Goal: Task Accomplishment & Management: Use online tool/utility

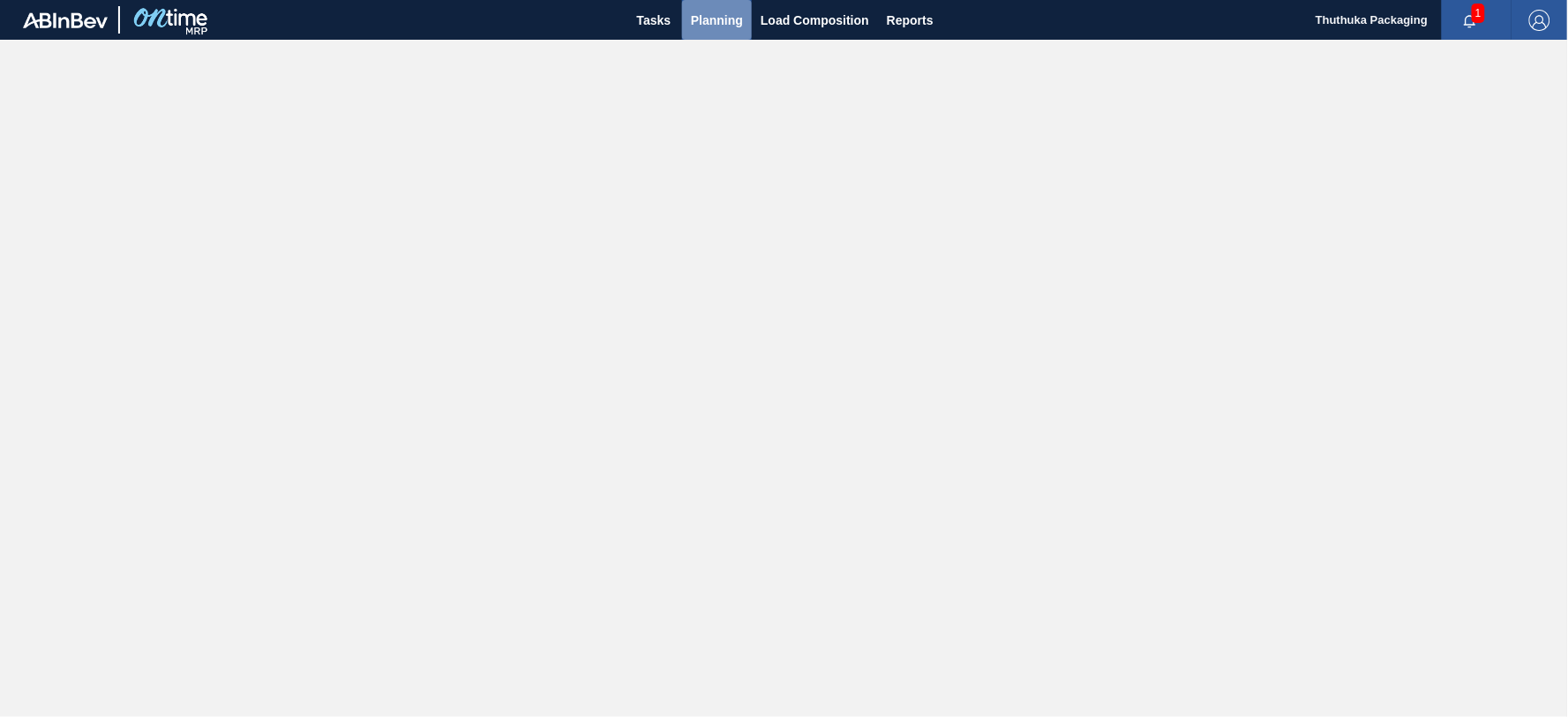
click at [725, 22] on span "Planning" at bounding box center [717, 20] width 52 height 21
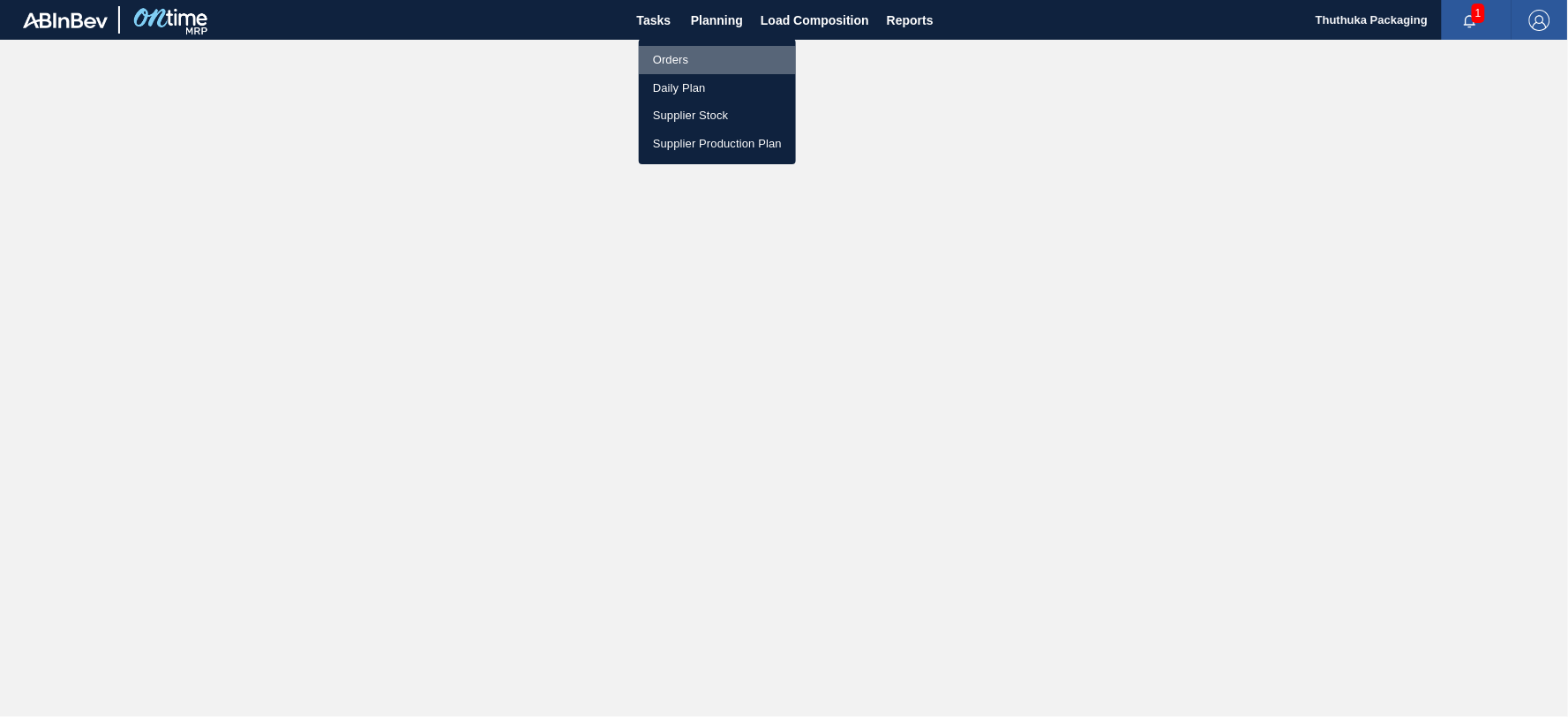
click at [681, 58] on li "Orders" at bounding box center [718, 60] width 157 height 28
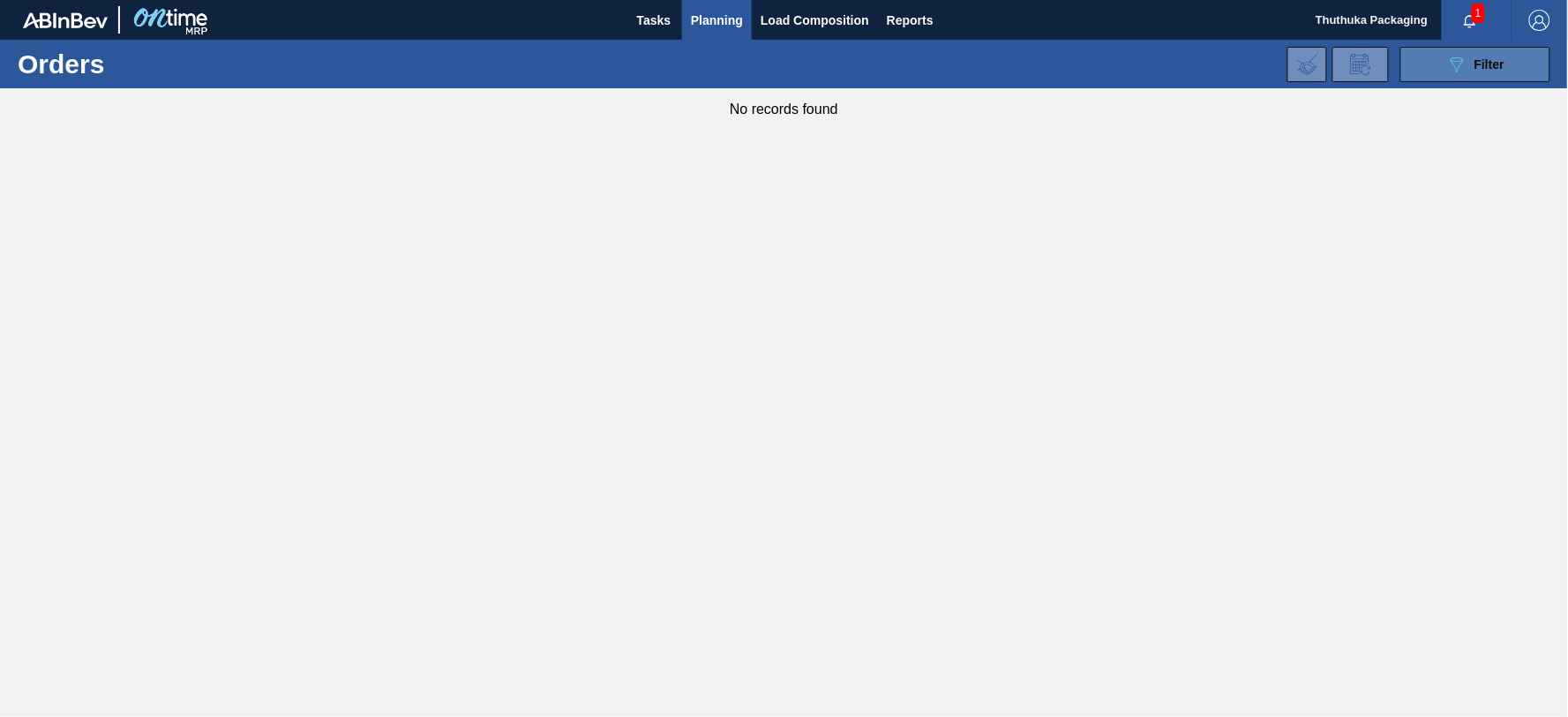
click at [1442, 60] on button "089F7B8B-B2A5-4AFE-B5C0-19BA573D28AC Filter" at bounding box center [1474, 64] width 150 height 35
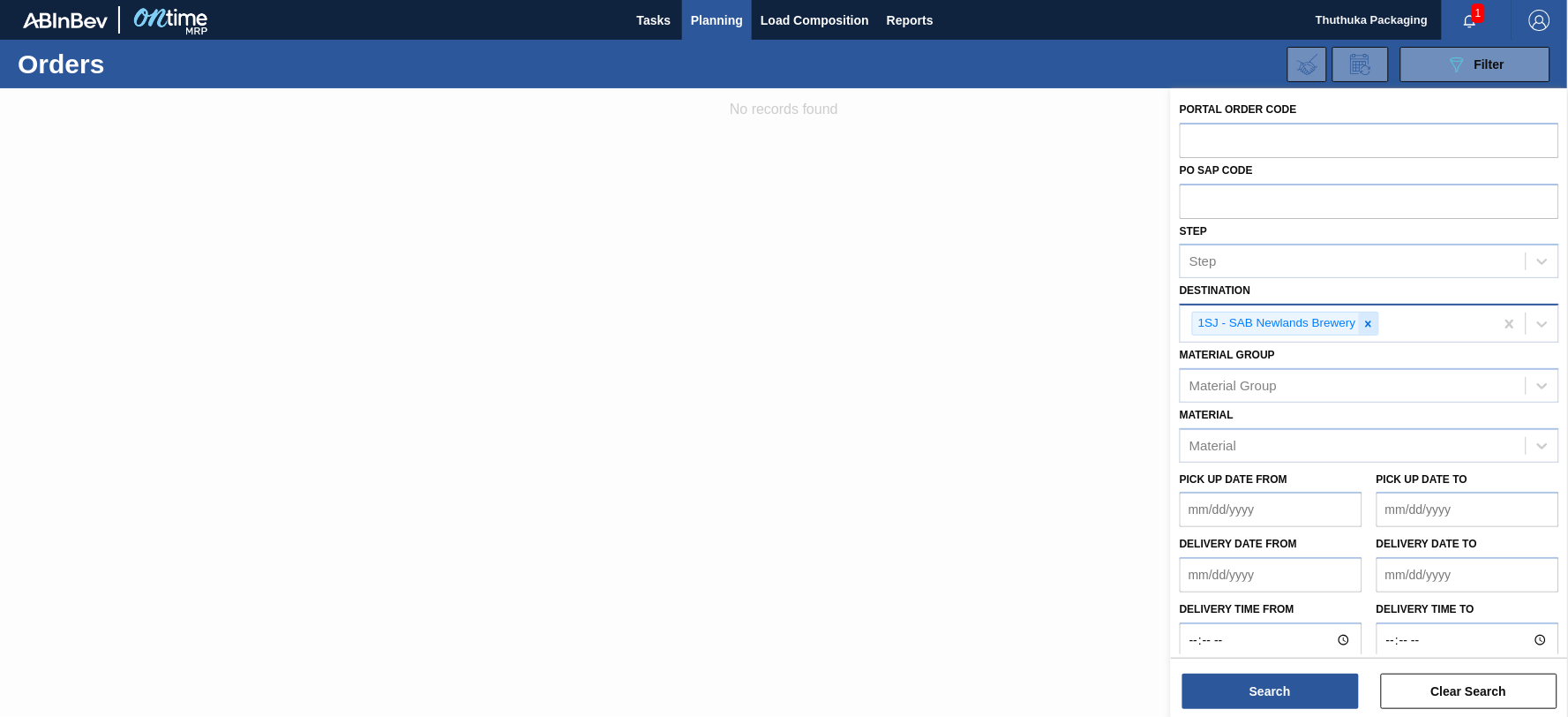
click at [1370, 321] on icon at bounding box center [1368, 324] width 6 height 6
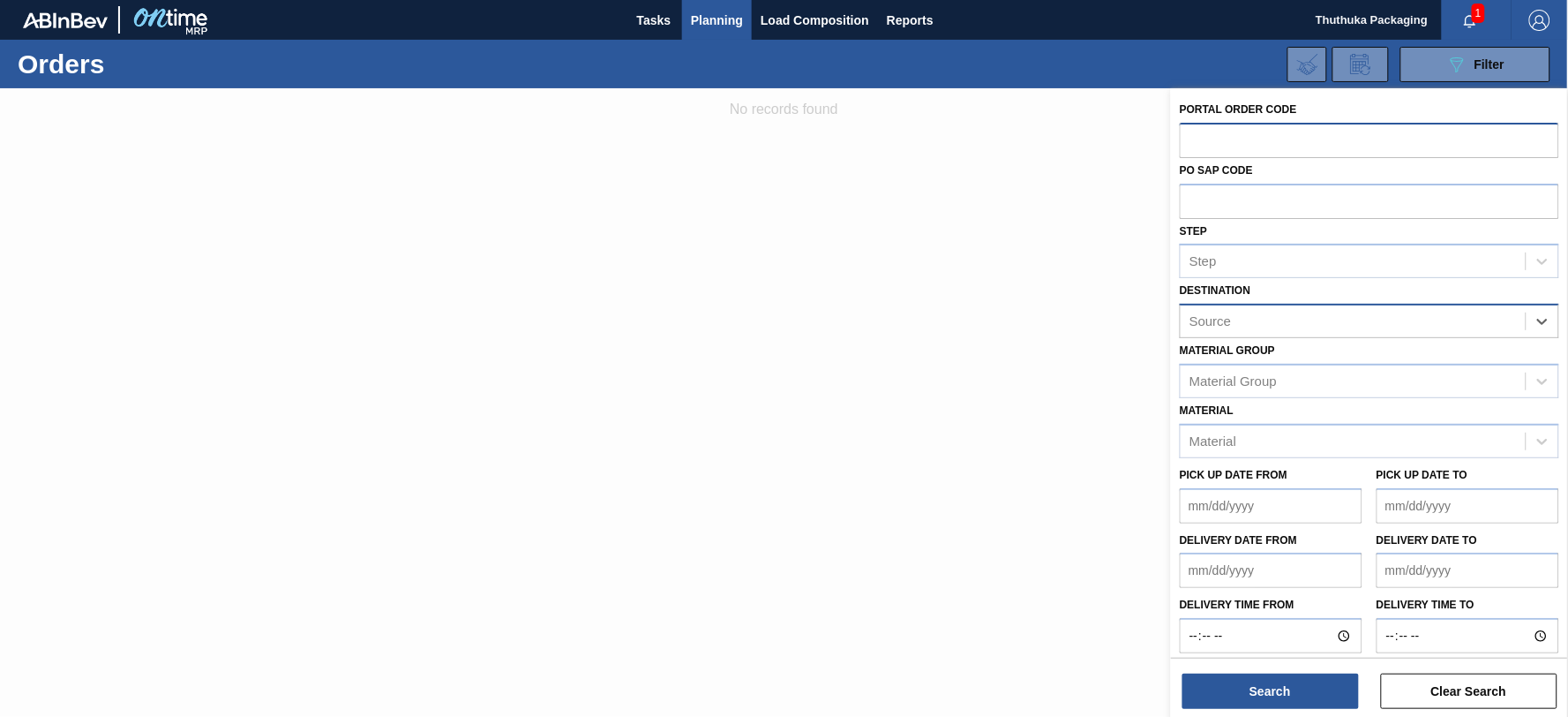
click at [1238, 139] on input "text" at bounding box center [1369, 139] width 379 height 34
paste input "text"
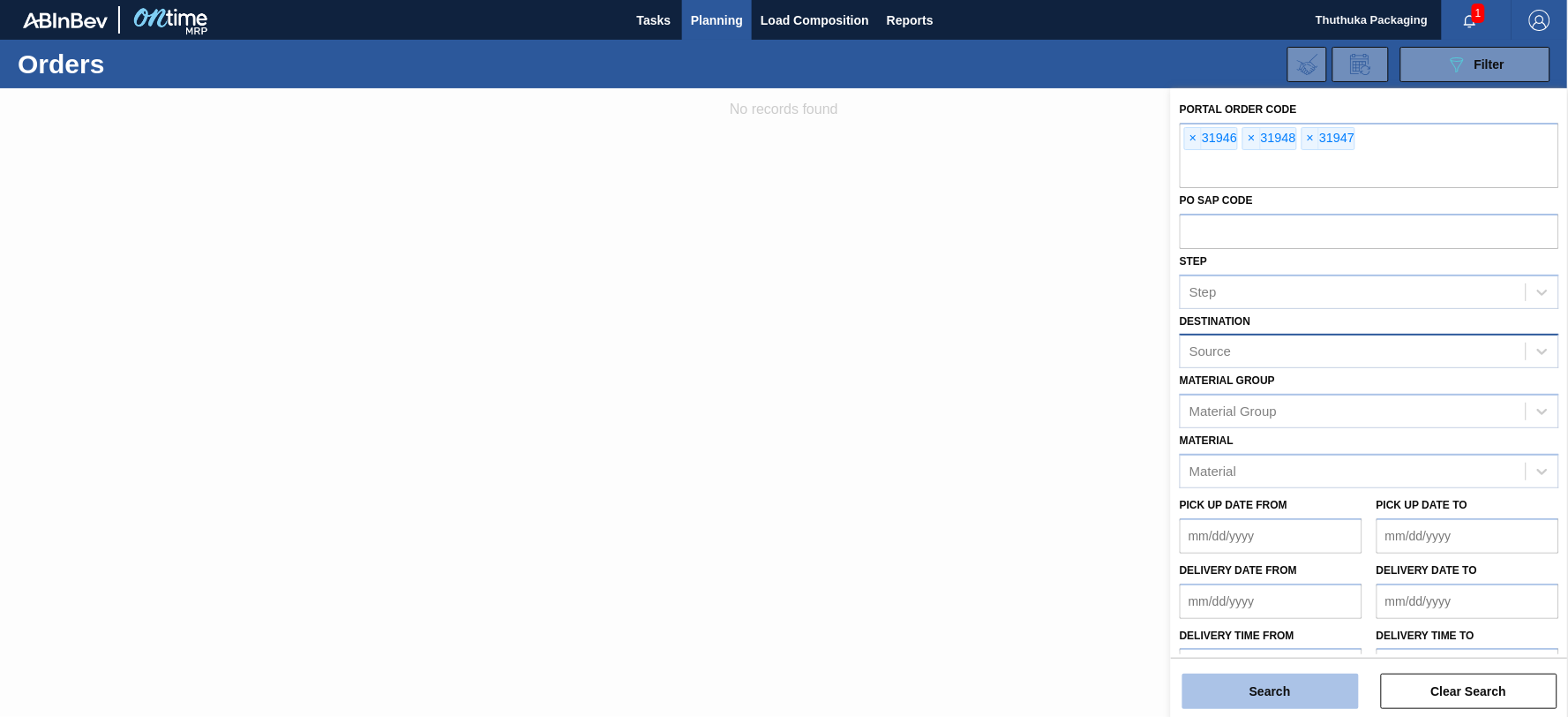
click at [1306, 694] on button "Search" at bounding box center [1269, 690] width 176 height 35
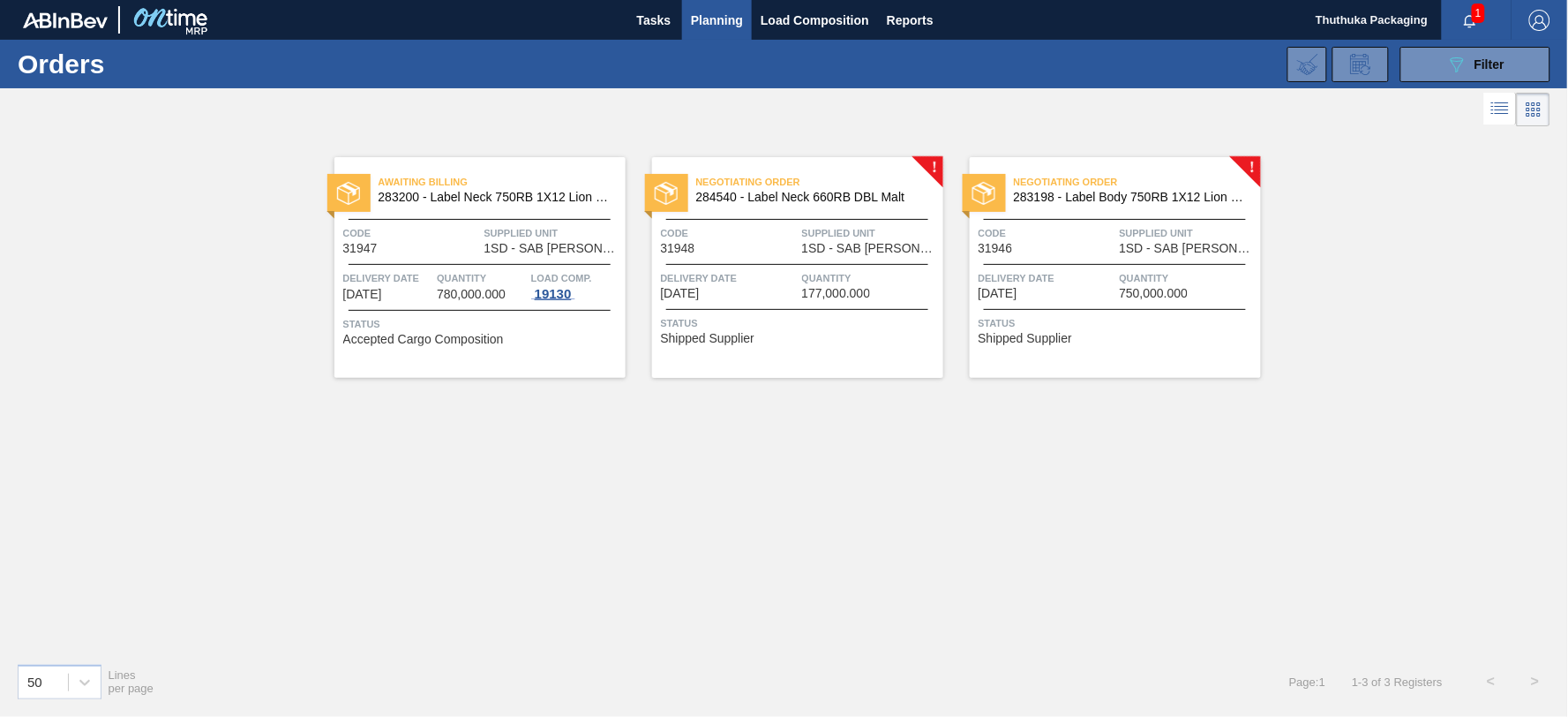
click at [561, 295] on div "19130" at bounding box center [553, 294] width 44 height 14
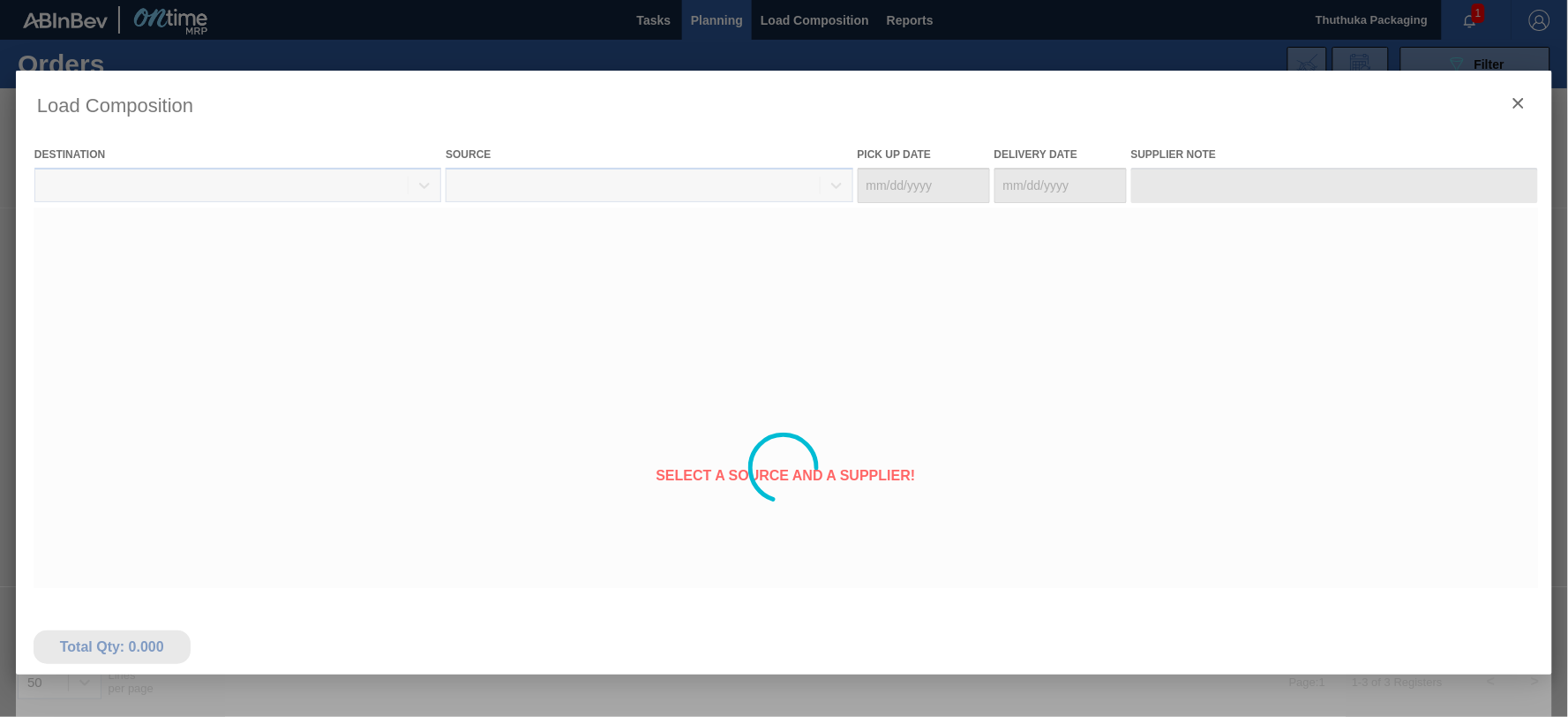
type Date "[DATE]"
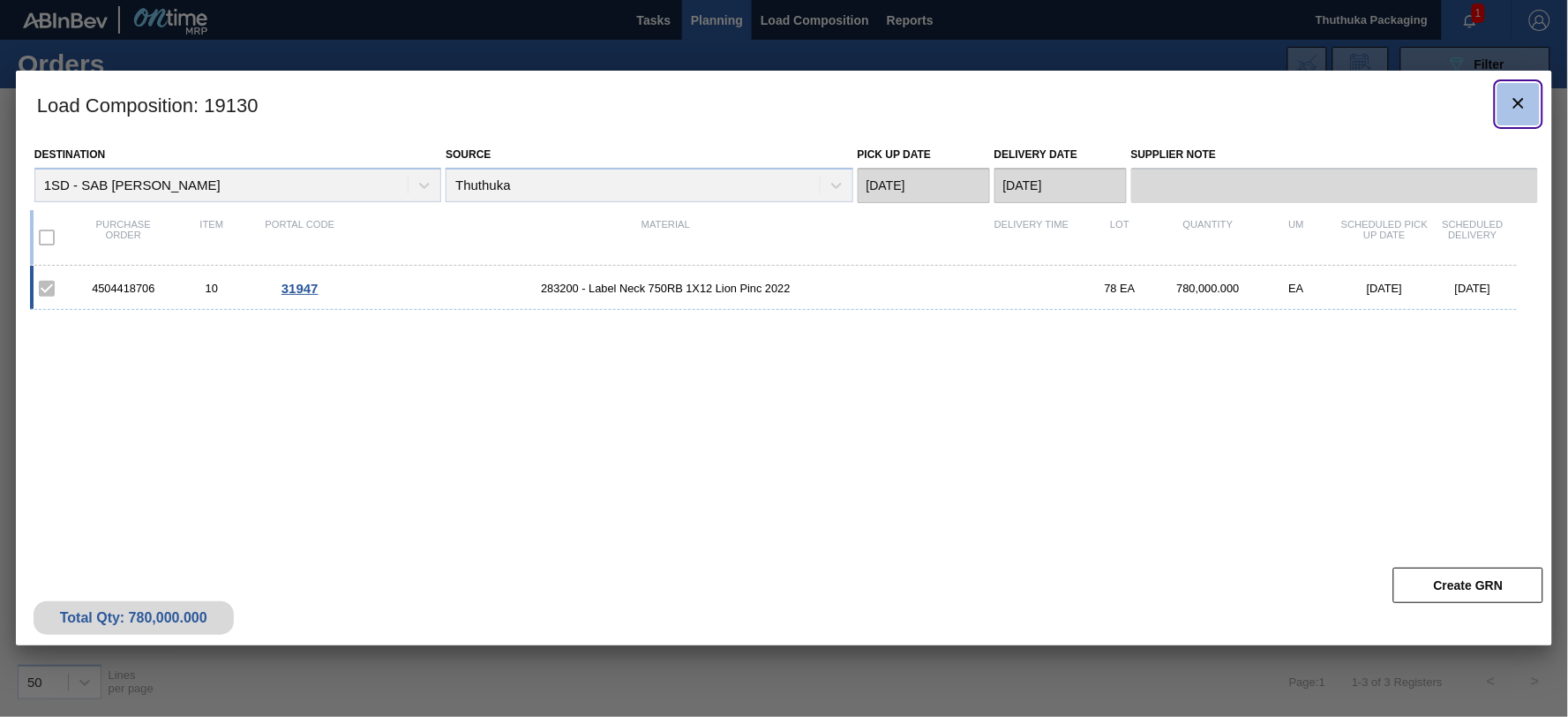
click at [1523, 104] on icon "botão de ícone" at bounding box center [1517, 103] width 21 height 21
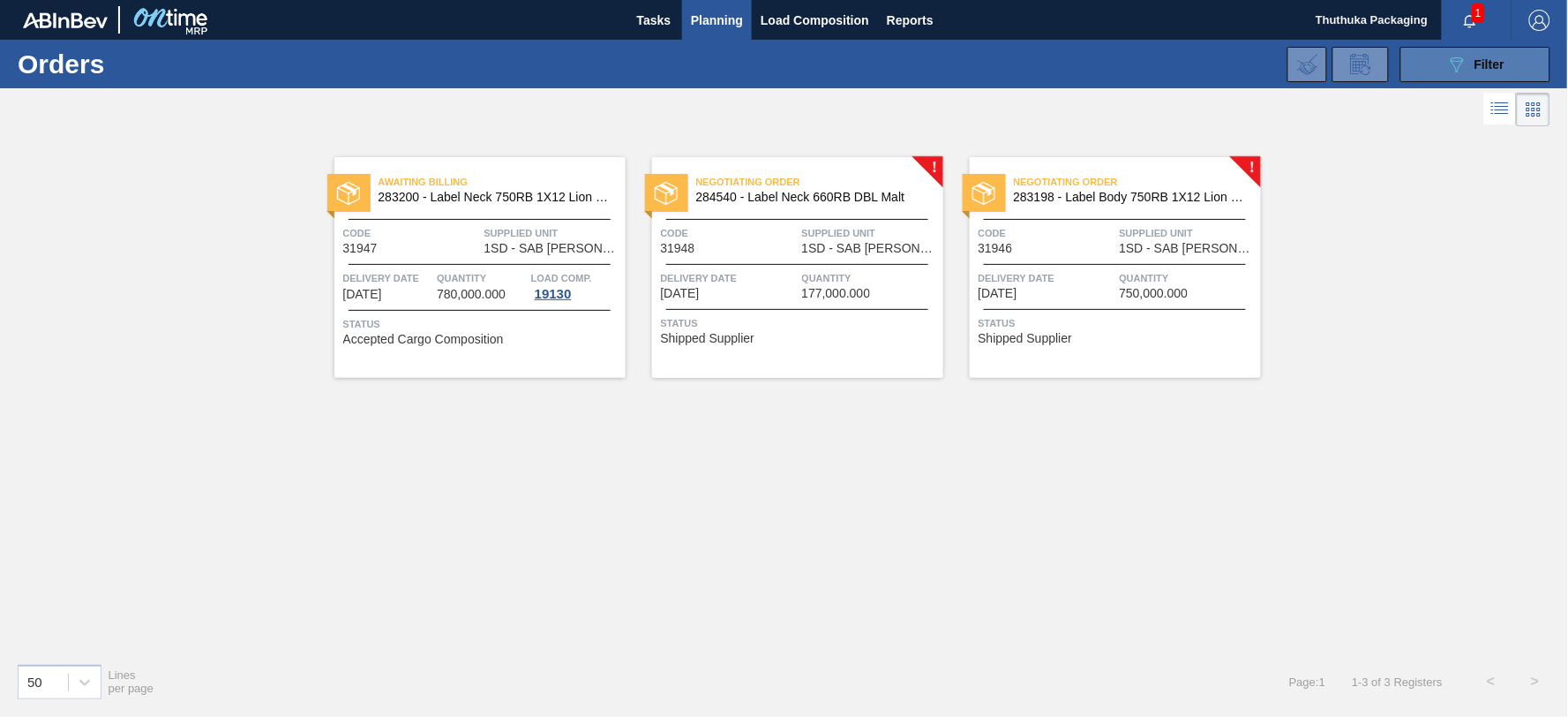
click at [1445, 58] on button "089F7B8B-B2A5-4AFE-B5C0-19BA573D28AC Filter" at bounding box center [1474, 64] width 150 height 35
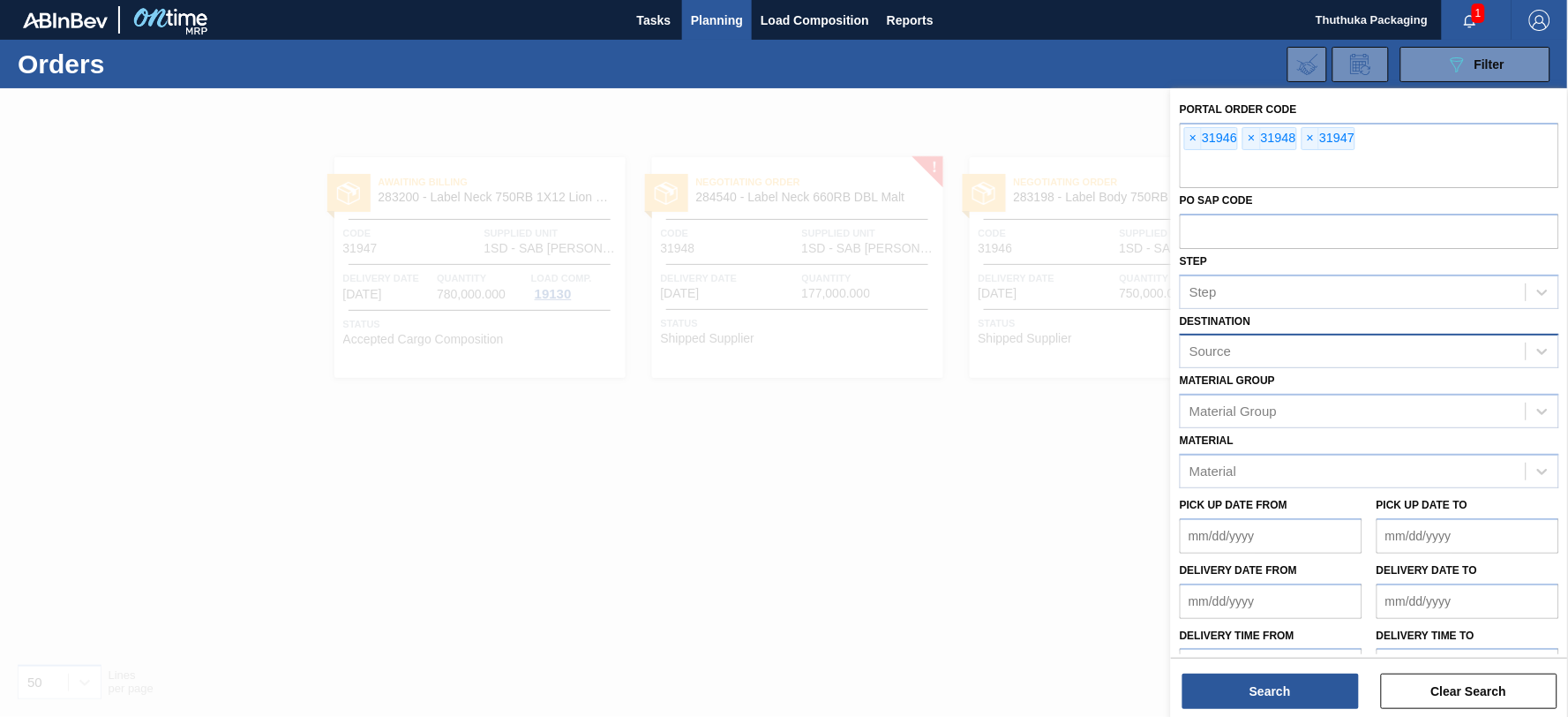
click at [839, 407] on div at bounding box center [784, 447] width 1568 height 717
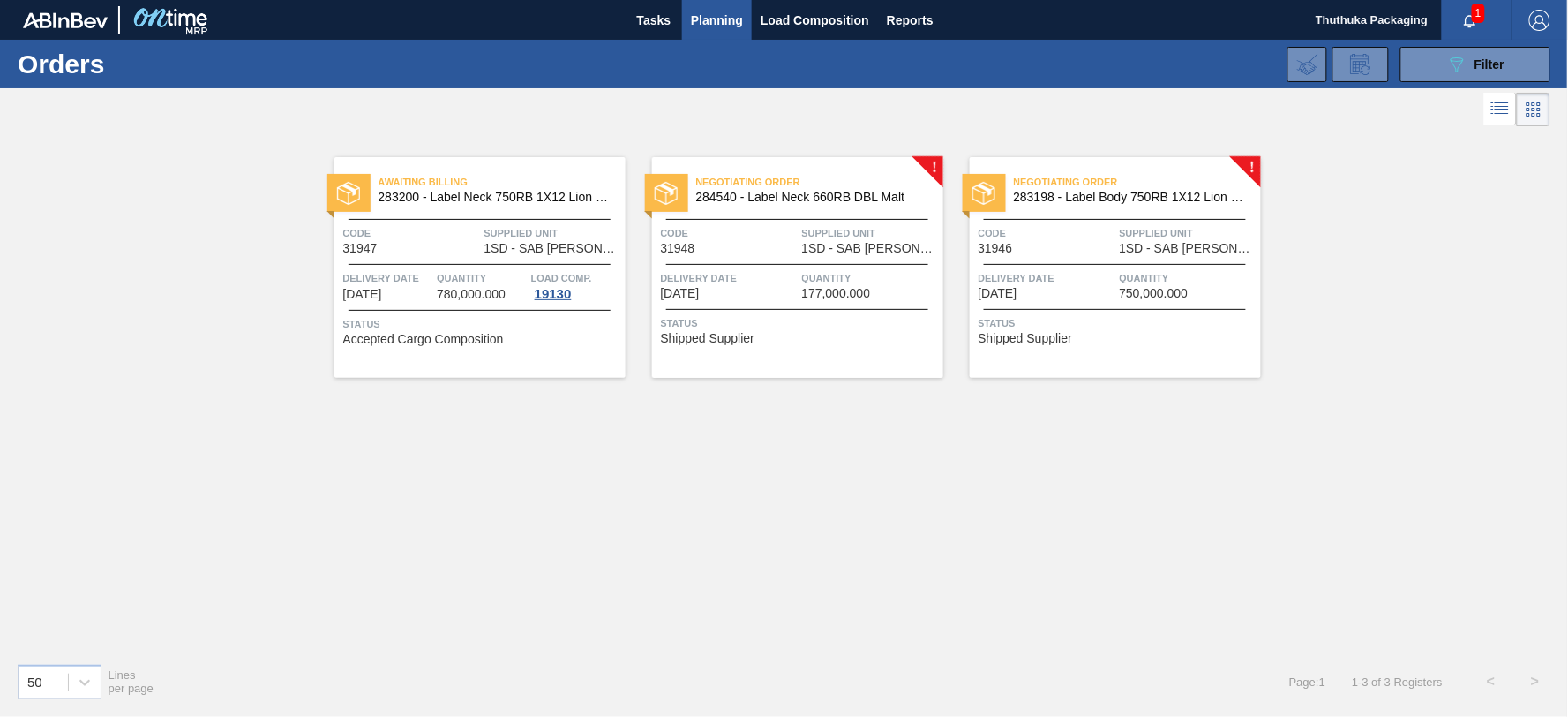
click at [843, 198] on span "284540 - Label Neck 660RB DBL Malt" at bounding box center [812, 196] width 233 height 13
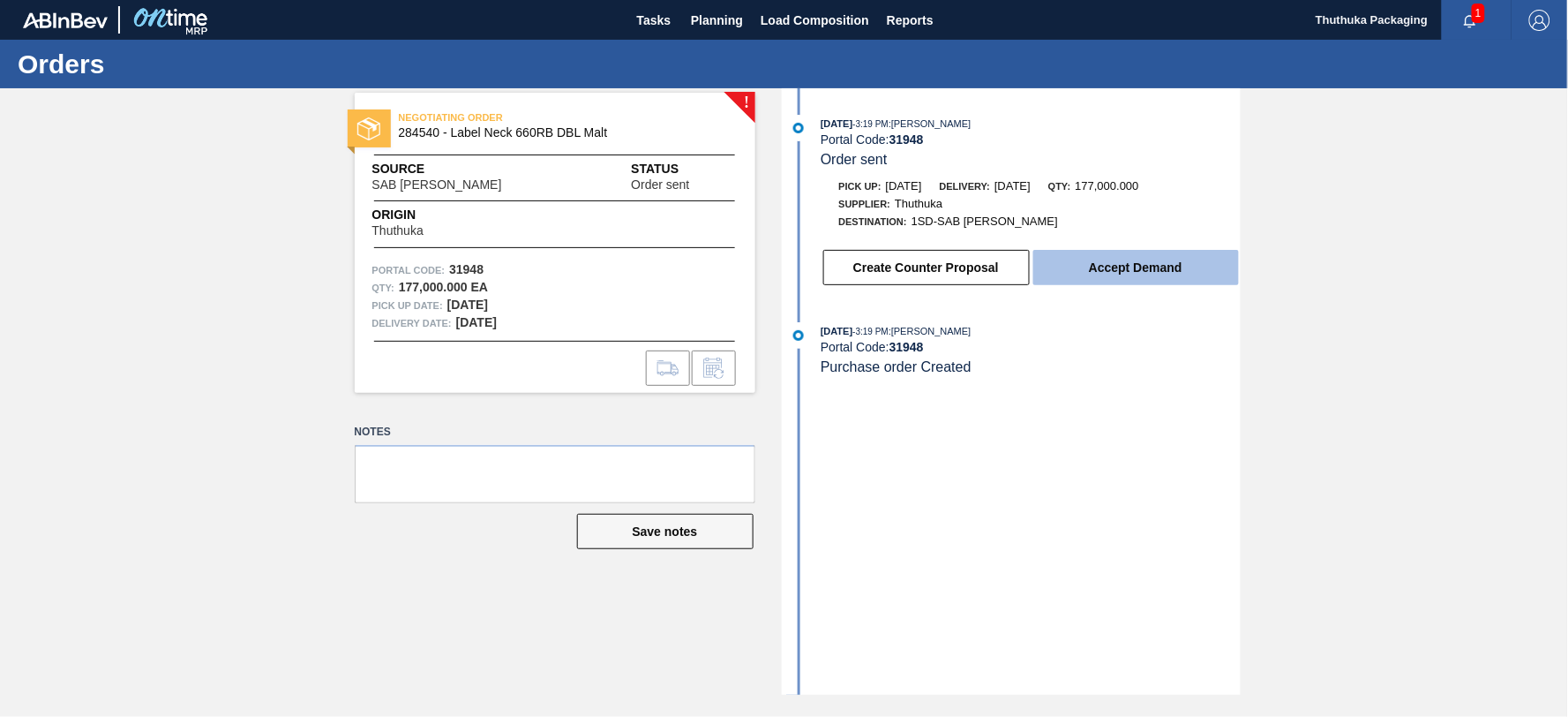
click at [1135, 268] on button "Accept Demand" at bounding box center [1136, 267] width 205 height 35
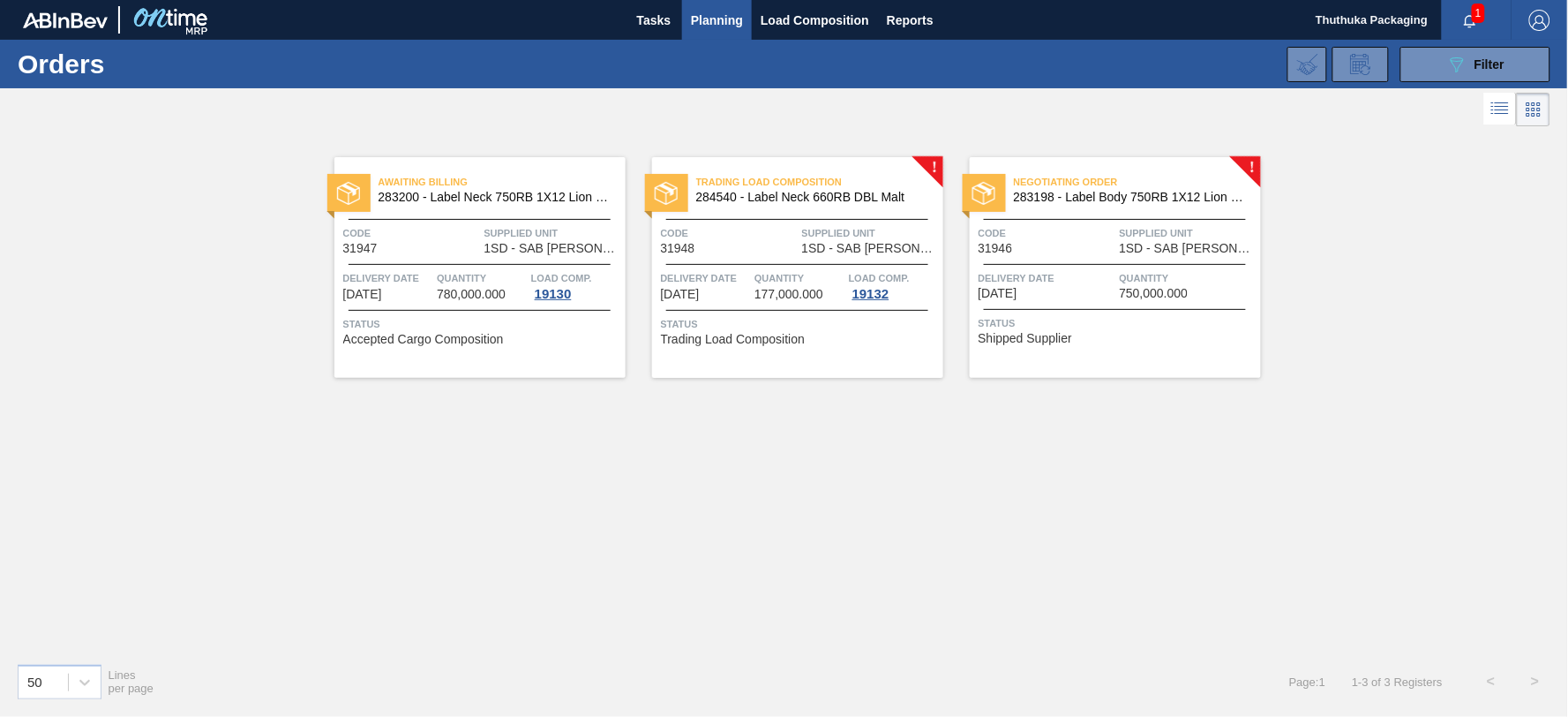
click at [1095, 194] on span "283198 - Label Body 750RB 1X12 Lion Pinc 2022" at bounding box center [1130, 196] width 233 height 13
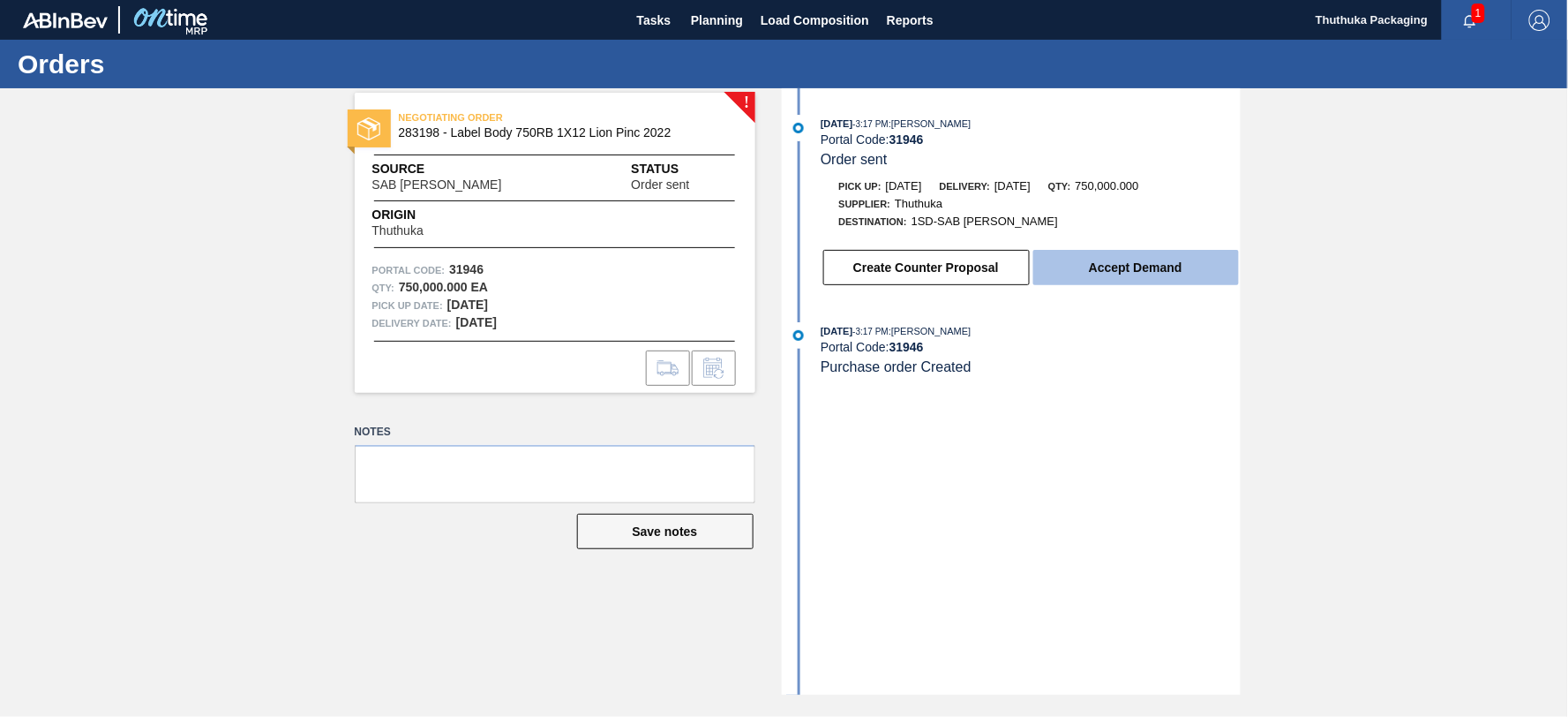
click at [1095, 262] on button "Accept Demand" at bounding box center [1136, 267] width 205 height 35
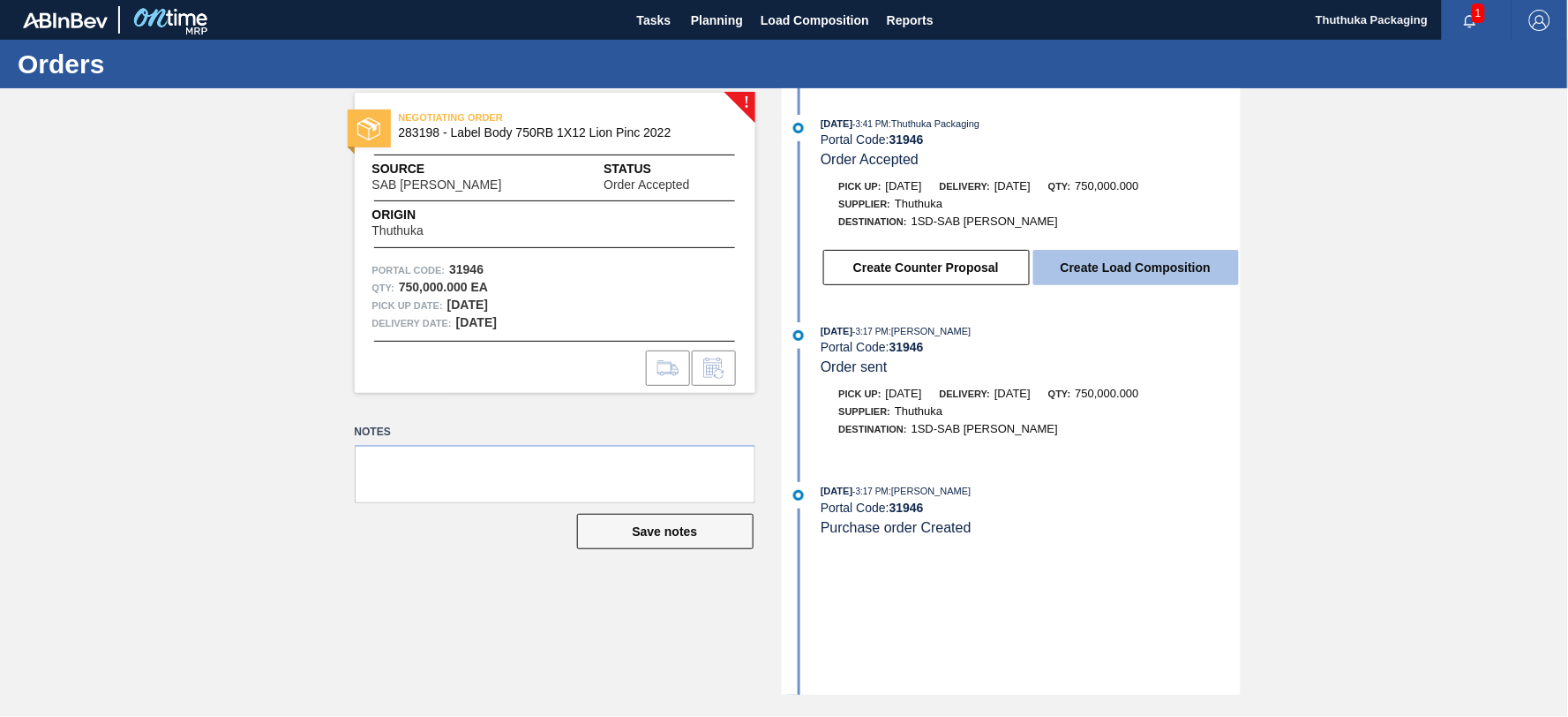
click at [1105, 267] on button "Create Load Composition" at bounding box center [1136, 267] width 205 height 35
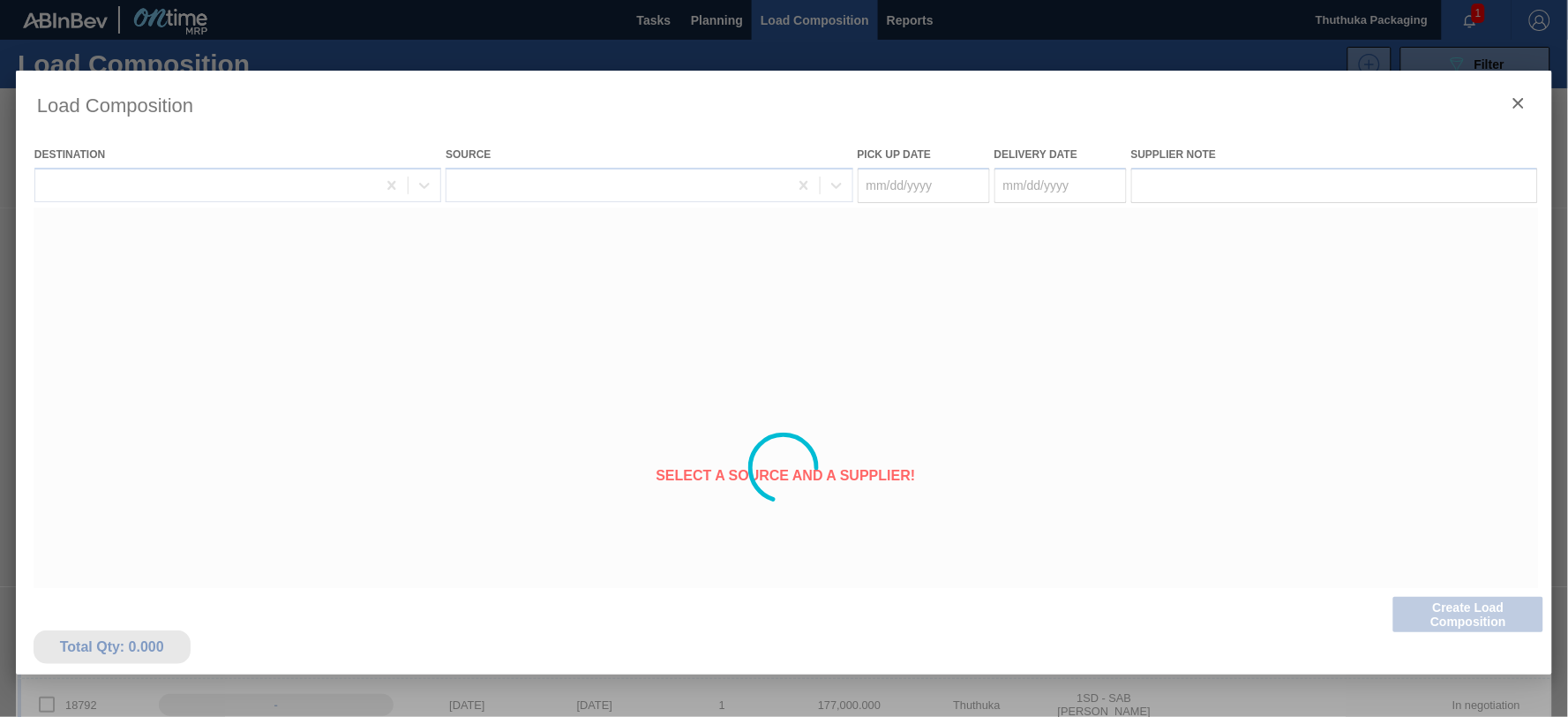
type Date "[DATE]"
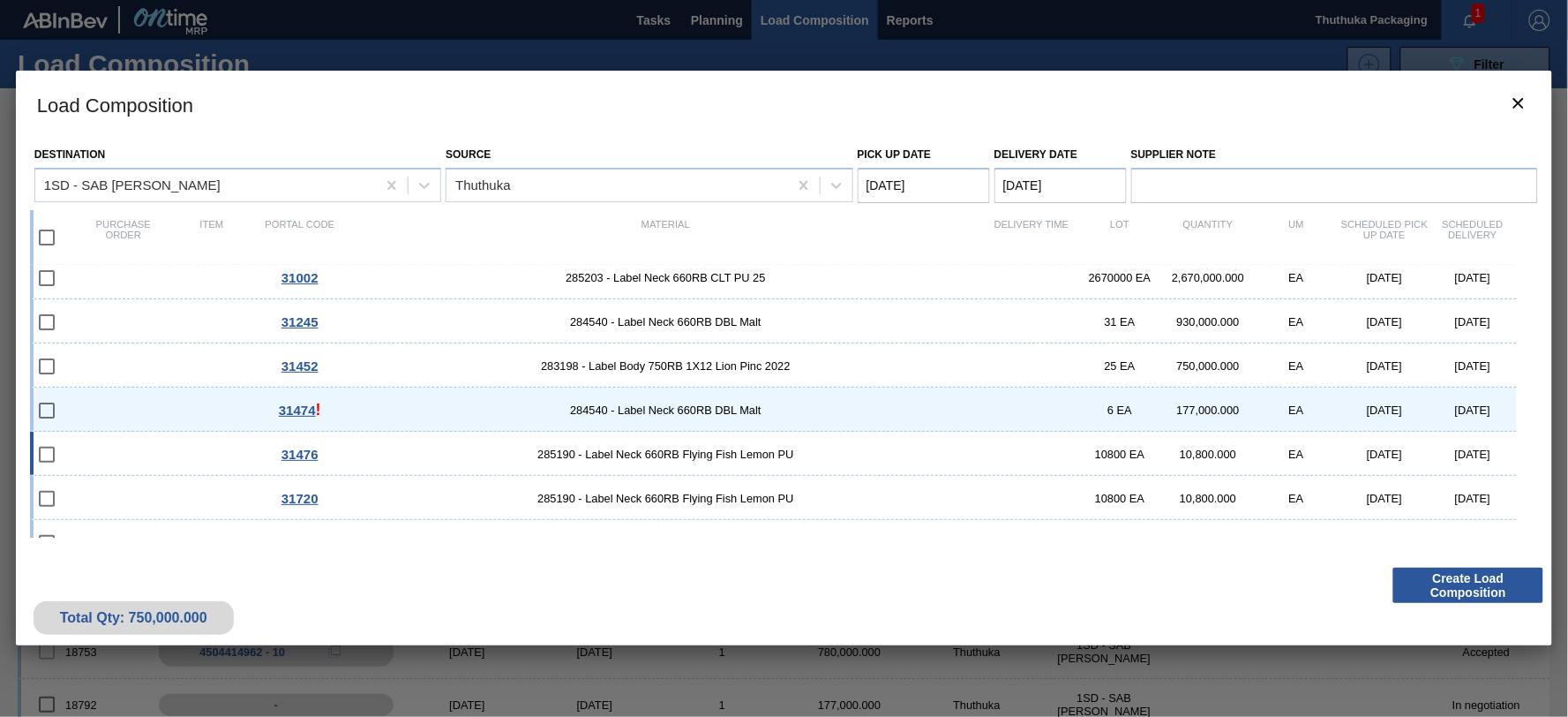
scroll to position [168, 0]
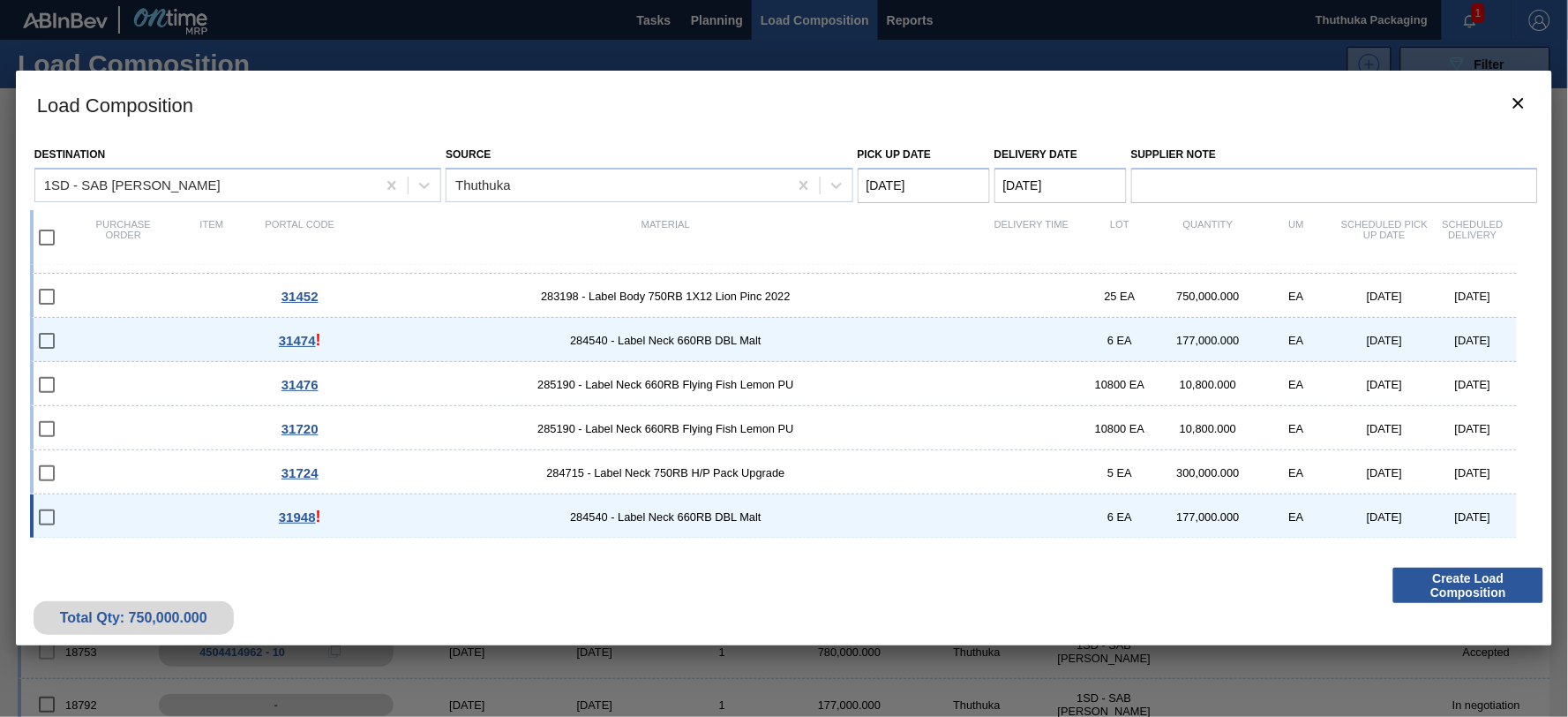
click at [49, 516] on input "checkbox" at bounding box center [46, 517] width 37 height 37
click at [53, 516] on input "checkbox" at bounding box center [46, 517] width 37 height 37
click at [46, 516] on input "checkbox" at bounding box center [46, 517] width 37 height 37
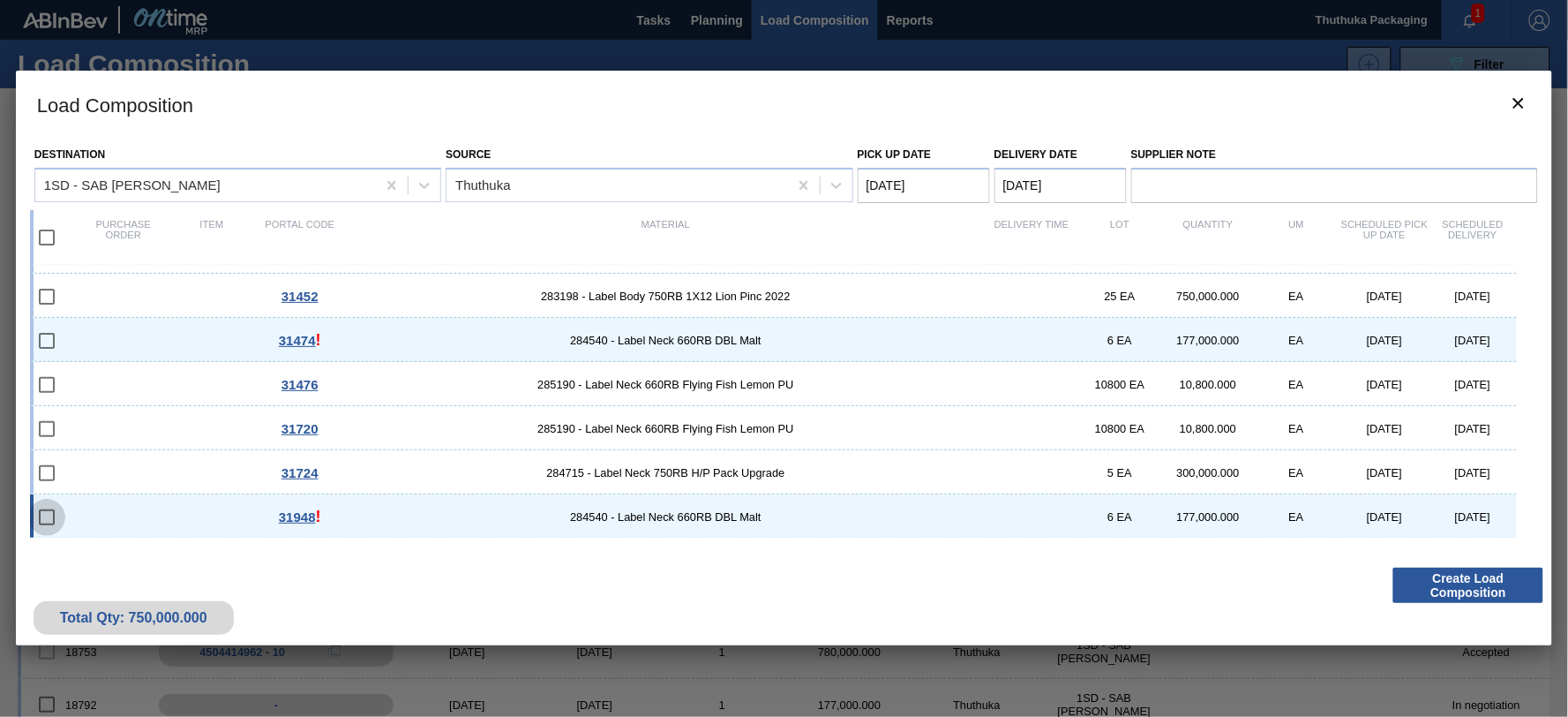
click at [46, 516] on input "checkbox" at bounding box center [46, 517] width 37 height 37
checkbox input "false"
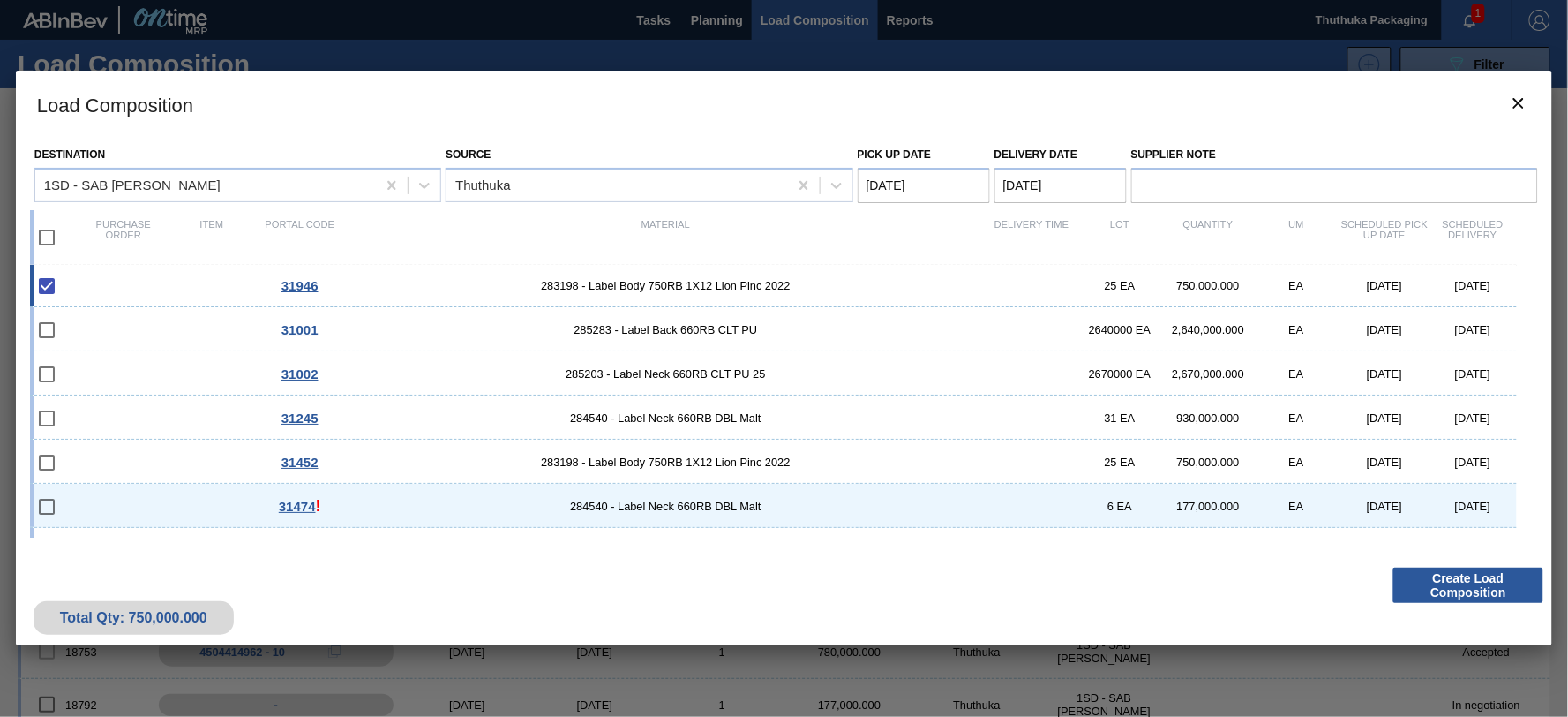
scroll to position [0, 0]
click at [1451, 581] on button "Create Load Composition" at bounding box center [1467, 585] width 150 height 35
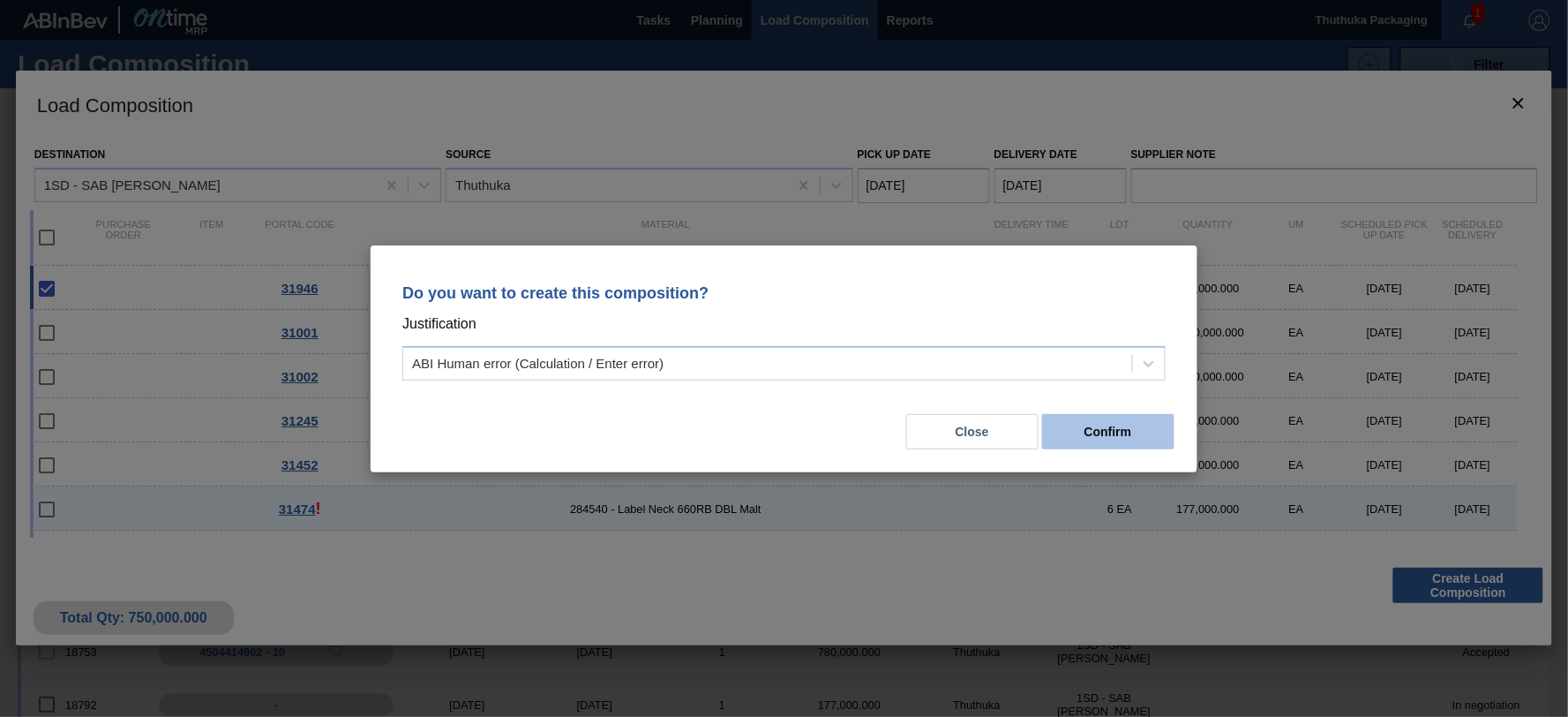
click at [1134, 428] on button "Confirm" at bounding box center [1108, 431] width 132 height 35
